Goal: Task Accomplishment & Management: Manage account settings

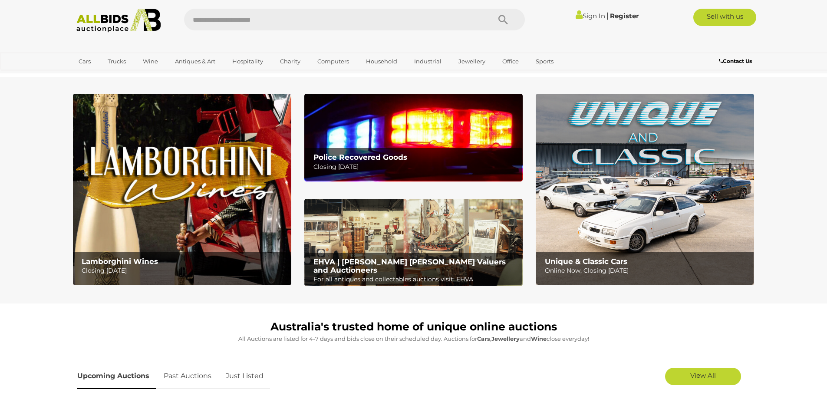
click at [589, 20] on link "Sign In" at bounding box center [591, 16] width 30 height 8
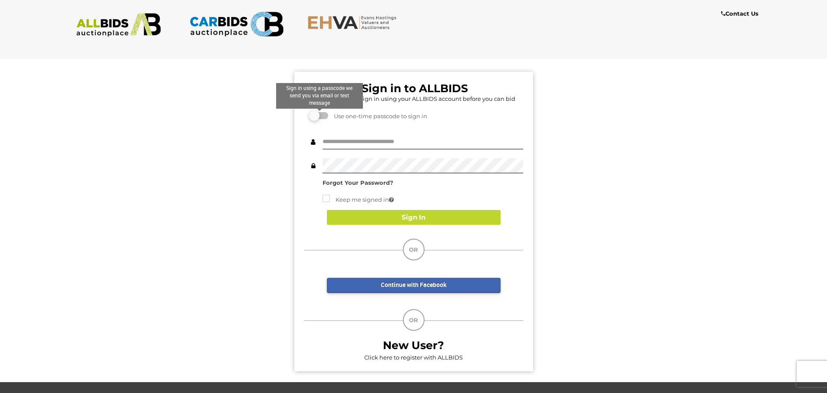
click at [317, 112] on label at bounding box center [319, 115] width 17 height 7
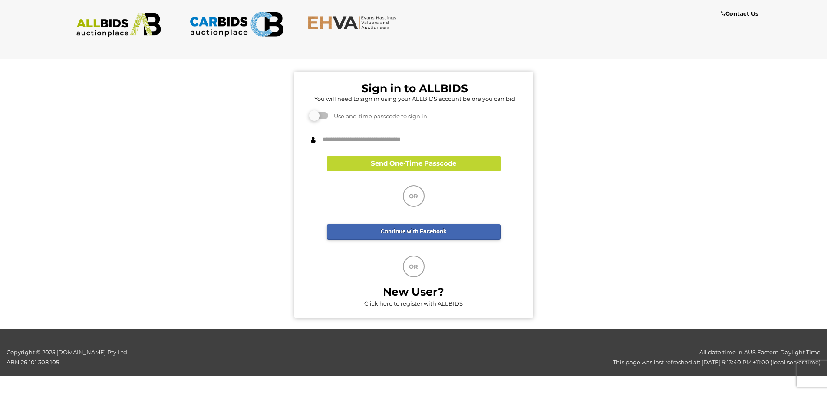
click at [421, 144] on input "text" at bounding box center [423, 139] width 201 height 15
type input "**********"
click at [386, 161] on button "Send One-Time Passcode" at bounding box center [414, 163] width 174 height 15
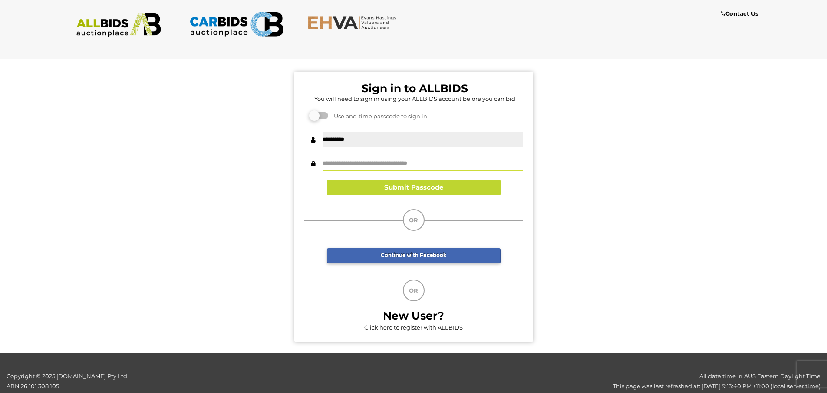
click at [378, 163] on input "text" at bounding box center [423, 163] width 201 height 15
type input "******"
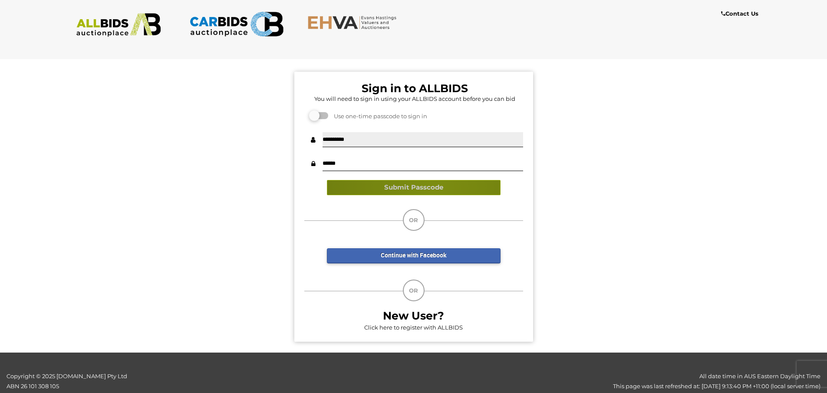
click at [433, 189] on button "Submit Passcode" at bounding box center [414, 187] width 174 height 15
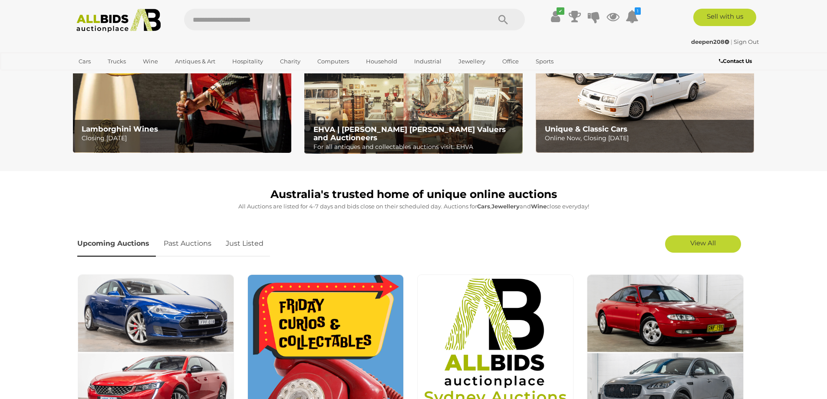
scroll to position [43, 0]
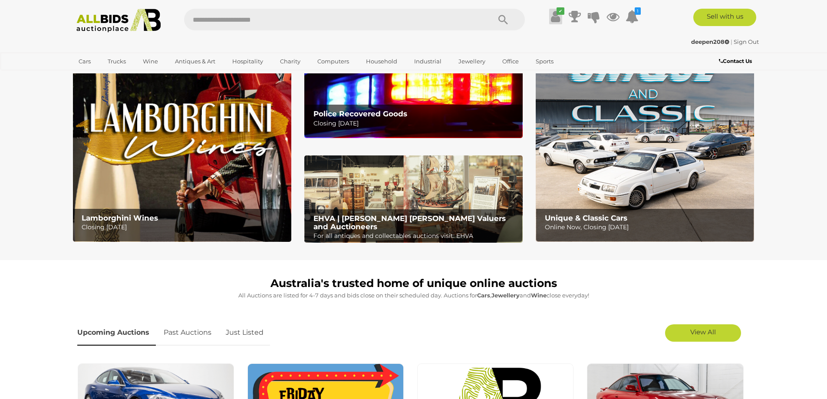
click at [559, 17] on icon at bounding box center [555, 17] width 9 height 16
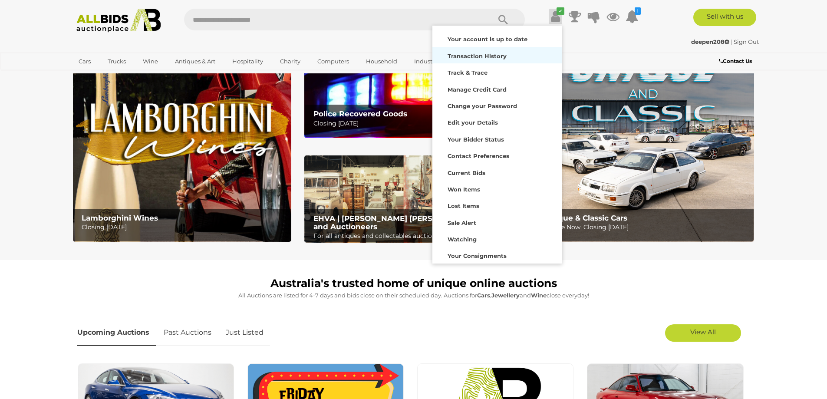
click at [515, 53] on div "Transaction History" at bounding box center [497, 55] width 125 height 12
